Goal: Transaction & Acquisition: Book appointment/travel/reservation

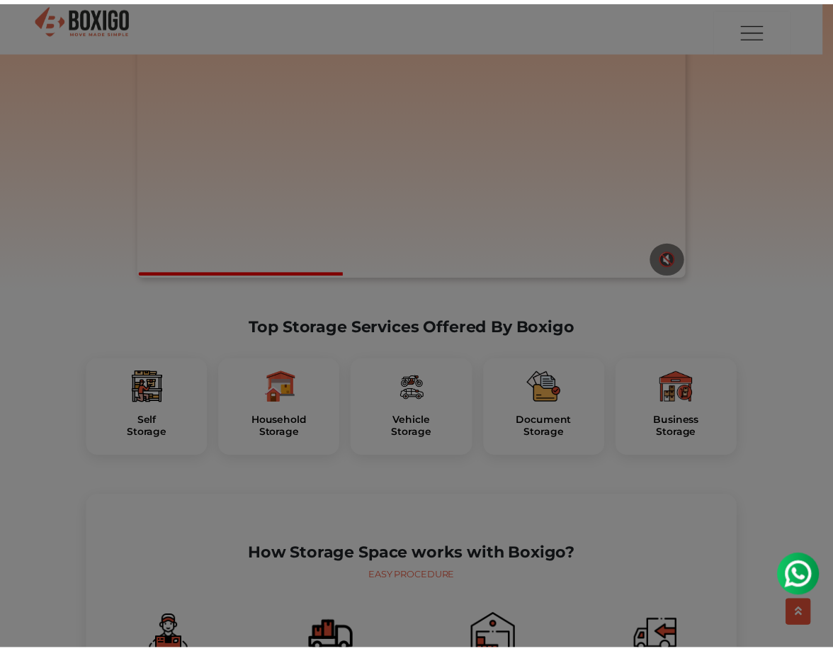
scroll to position [240, 0]
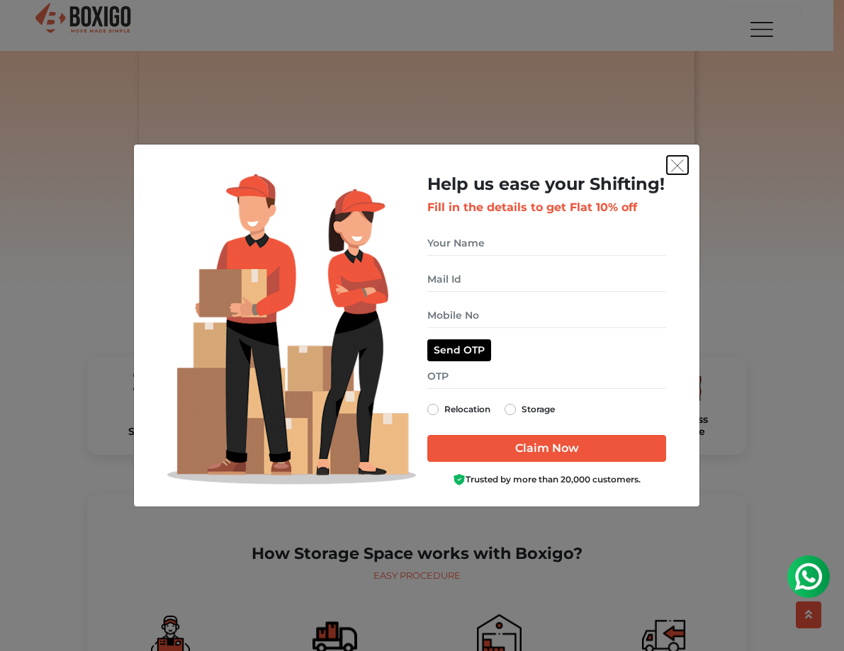
click at [679, 156] on button "get free quote dialog" at bounding box center [676, 165] width 21 height 18
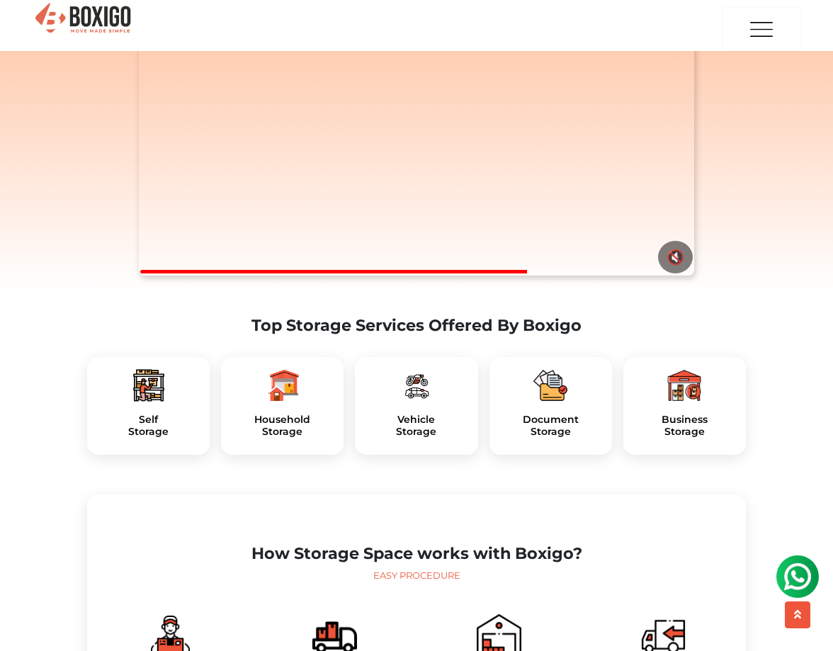
click at [142, 438] on div "Self Storage" at bounding box center [148, 406] width 123 height 98
click at [290, 438] on h5 "Household Storage" at bounding box center [282, 426] width 100 height 24
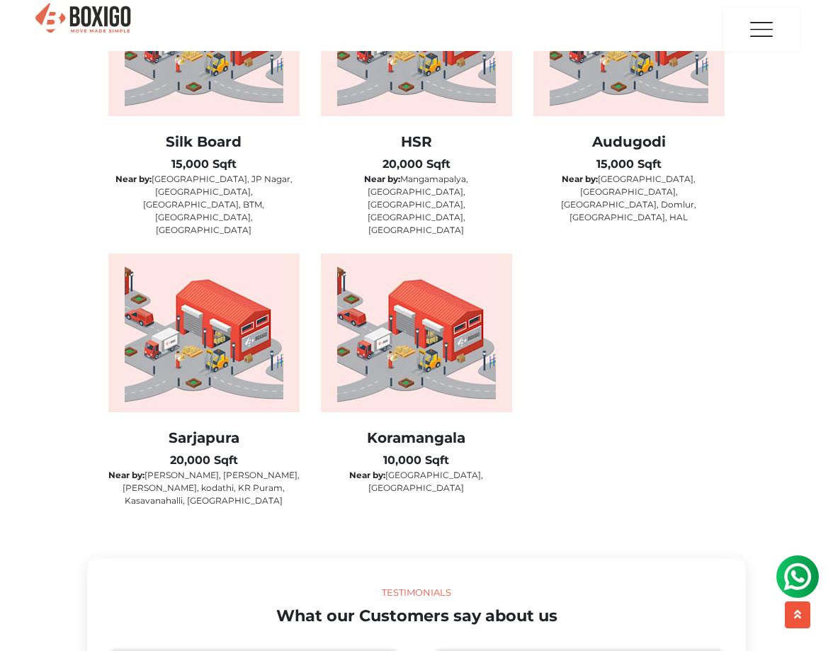
scroll to position [2513, 0]
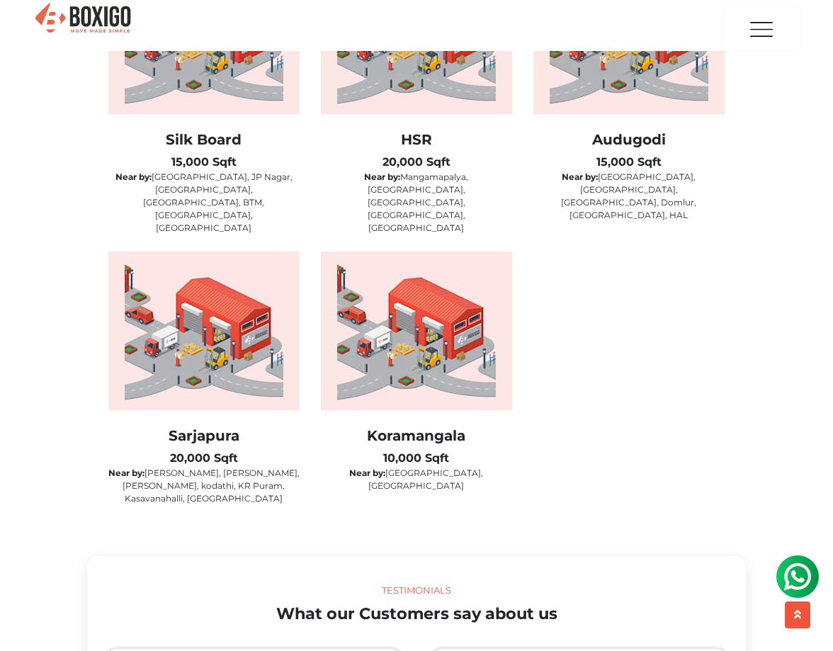
click at [217, 390] on img at bounding box center [203, 330] width 191 height 159
drag, startPoint x: 164, startPoint y: 487, endPoint x: 271, endPoint y: 487, distance: 106.2
click at [271, 487] on p "Near by: Whitefield, Hoodi, Marthali, kodathi, KR Puram, Kasavanahalli, Belland…" at bounding box center [203, 486] width 191 height 38
click at [305, 513] on div "Sarjapura 20,000 Sqft Near by: Whitefield, Hoodi, Marthali, kodathi, KR Puram, …" at bounding box center [204, 386] width 212 height 271
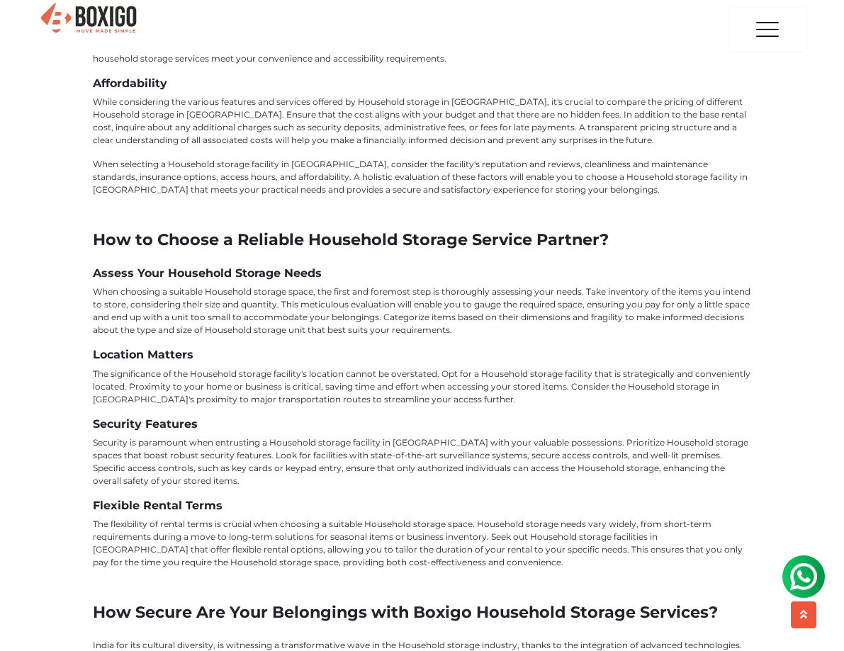
scroll to position [4541, 0]
